Goal: Contribute content

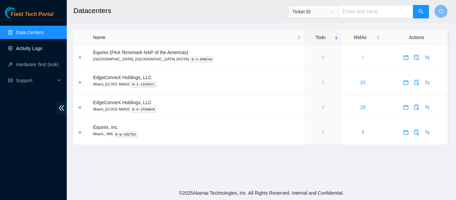
click at [38, 48] on link "Activity Logs" at bounding box center [29, 48] width 26 height 5
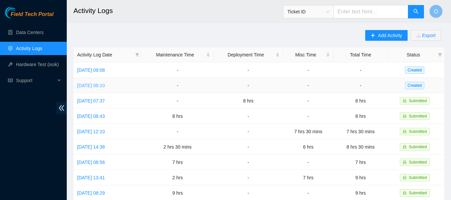
click at [105, 83] on link "Thu, 11 Sep 2025 08:10" at bounding box center [91, 85] width 28 height 5
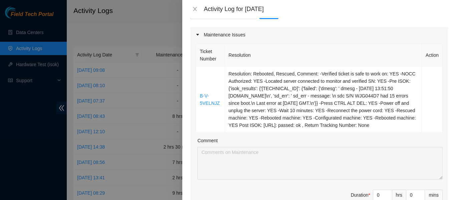
scroll to position [80, 0]
drag, startPoint x: 198, startPoint y: 70, endPoint x: 313, endPoint y: 133, distance: 131.1
click at [313, 132] on tr "B-V-5VELNJZ Resolution: Rebooted, Rescued, Comment: -Verified ticket is safe to…" at bounding box center [319, 99] width 247 height 66
copy tr "B-V-5VELNJZ Resolution: Rebooted, Rescued, Comment: -Verified ticket is safe to…"
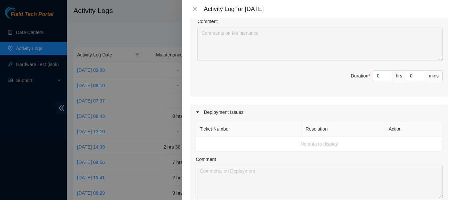
scroll to position [199, 0]
drag, startPoint x: 378, startPoint y: 81, endPoint x: 368, endPoint y: 81, distance: 9.7
click at [373, 80] on input "0" at bounding box center [382, 75] width 19 height 10
type input "8"
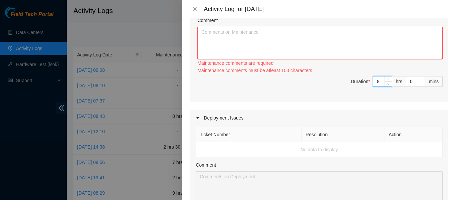
type input "8"
click at [263, 46] on textarea "Comment" at bounding box center [319, 43] width 245 height 33
paste textarea "B-V-5VELNJZ Resolution: Rebooted, Rescued, Comment: -Verified ticket is safe to…"
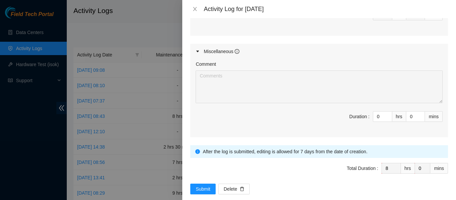
scroll to position [414, 0]
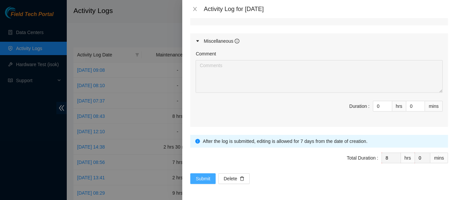
type textarea "B-V-5VELNJZ Resolution: Rebooted, Rescued, Comment: -Verified ticket is safe to…"
click at [210, 177] on span "Submit" at bounding box center [203, 178] width 15 height 7
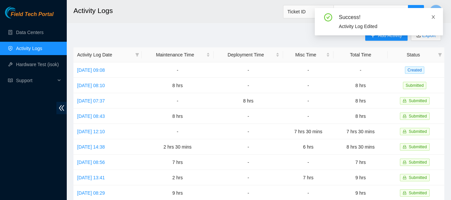
click at [431, 20] on span at bounding box center [433, 16] width 5 height 5
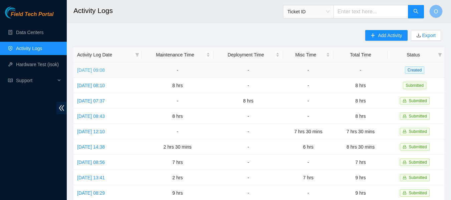
click at [103, 68] on link "Fri, 12 Sep 2025 09:08" at bounding box center [91, 69] width 28 height 5
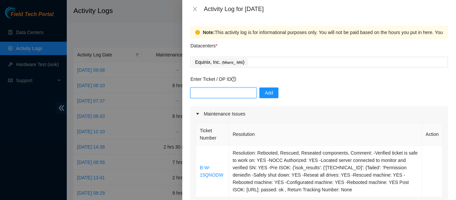
click at [201, 94] on input "text" at bounding box center [223, 92] width 66 height 11
type input "B-V-5E67AZN"
click at [265, 92] on span "Add" at bounding box center [269, 92] width 8 height 7
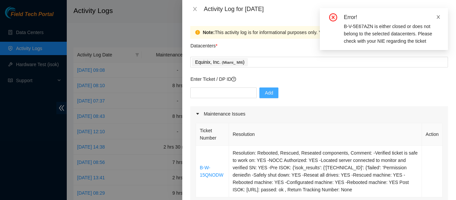
click at [438, 18] on icon "close" at bounding box center [438, 17] width 5 height 5
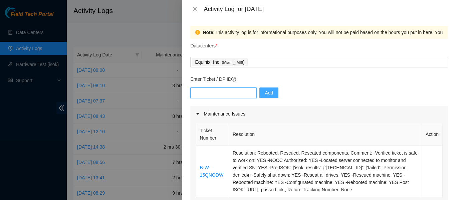
click at [211, 91] on input "text" at bounding box center [223, 92] width 66 height 11
type input "DP73991"
click at [267, 93] on span "Add" at bounding box center [269, 92] width 8 height 7
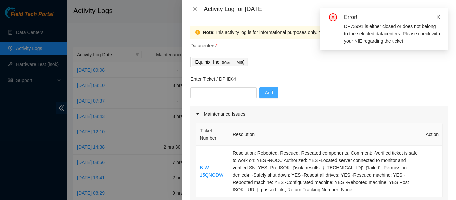
click at [438, 15] on icon "close" at bounding box center [438, 17] width 5 height 5
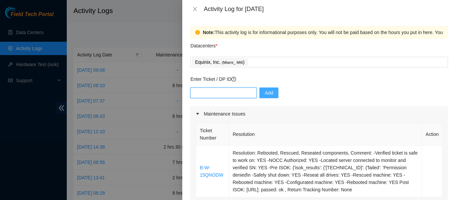
click at [215, 91] on input "text" at bounding box center [223, 92] width 66 height 11
type input "D"
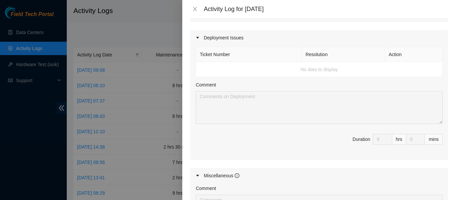
scroll to position [258, 0]
click at [200, 37] on div at bounding box center [200, 37] width 8 height 7
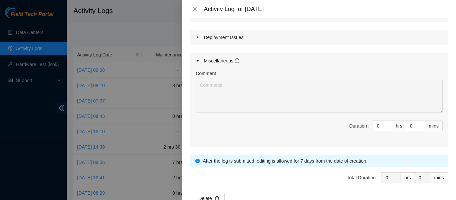
click at [197, 36] on icon "caret-right" at bounding box center [198, 37] width 2 height 3
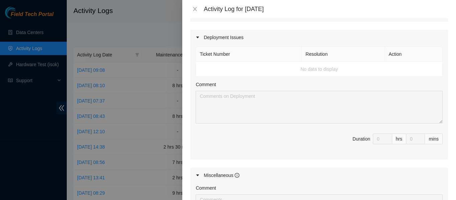
click at [273, 68] on td "No data to display" at bounding box center [319, 69] width 247 height 15
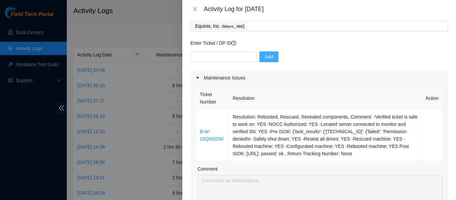
scroll to position [39, 0]
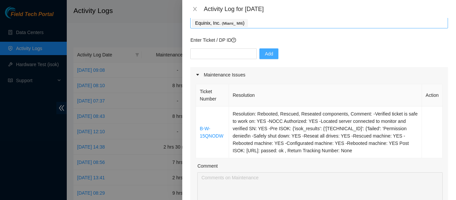
click at [273, 25] on div "Equinix, Inc. ( Miami_ MI6 )" at bounding box center [319, 22] width 254 height 9
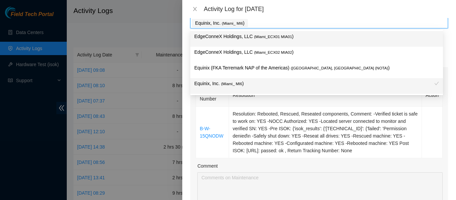
click at [264, 35] on span "( Miami_ECX01 MIA01" at bounding box center [273, 37] width 38 height 4
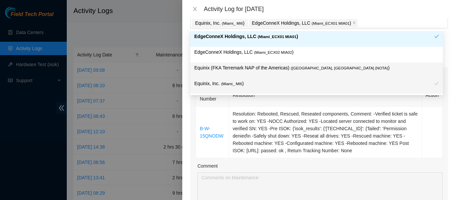
click at [441, 104] on div "Ticket Number Resolution Action B-W-15QNODW Resolution: Rebooted, Rescued, Rese…" at bounding box center [319, 161] width 258 height 159
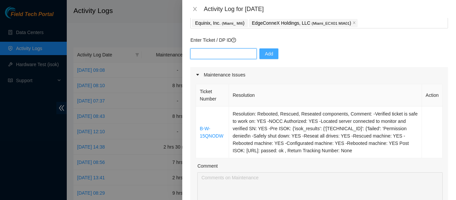
click at [208, 55] on input "text" at bounding box center [223, 53] width 66 height 11
type input "DP 73990"
click at [269, 51] on button "Add" at bounding box center [268, 53] width 19 height 11
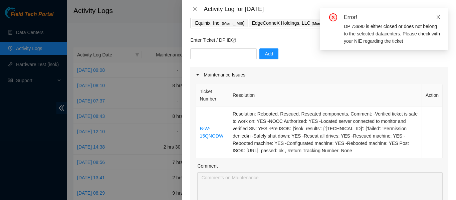
click at [438, 16] on icon "close" at bounding box center [438, 17] width 5 height 5
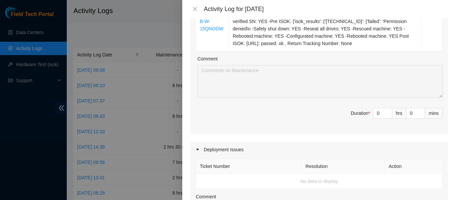
scroll to position [147, 0]
drag, startPoint x: 374, startPoint y: 111, endPoint x: 360, endPoint y: 114, distance: 14.3
click at [360, 114] on span "Duration * 0 hrs 0 mins" at bounding box center [319, 116] width 247 height 19
type input "9"
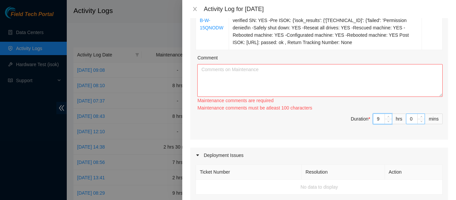
type input "9"
drag, startPoint x: 408, startPoint y: 119, endPoint x: 401, endPoint y: 119, distance: 7.0
click at [406, 119] on input "0" at bounding box center [415, 119] width 18 height 10
type input "3"
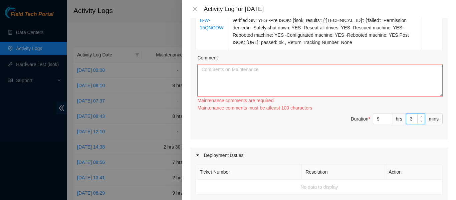
type input "30"
click at [355, 80] on textarea "Comment" at bounding box center [319, 80] width 245 height 33
click at [218, 73] on textarea "Comment" at bounding box center [319, 80] width 245 height 33
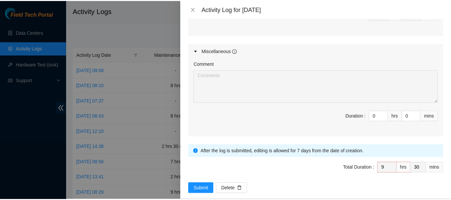
scroll to position [392, 0]
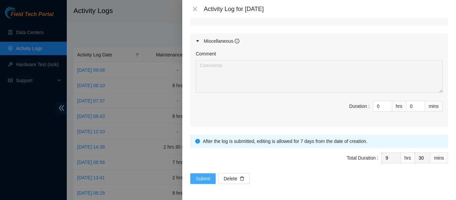
type textarea "Started the day at MI6 then moved to ECX1 to work on DP 73990 and DP 73991 repl…"
click at [205, 180] on span "Submit" at bounding box center [203, 178] width 15 height 7
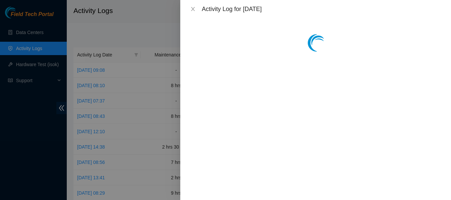
scroll to position [0, 0]
